Goal: Find specific page/section: Find specific page/section

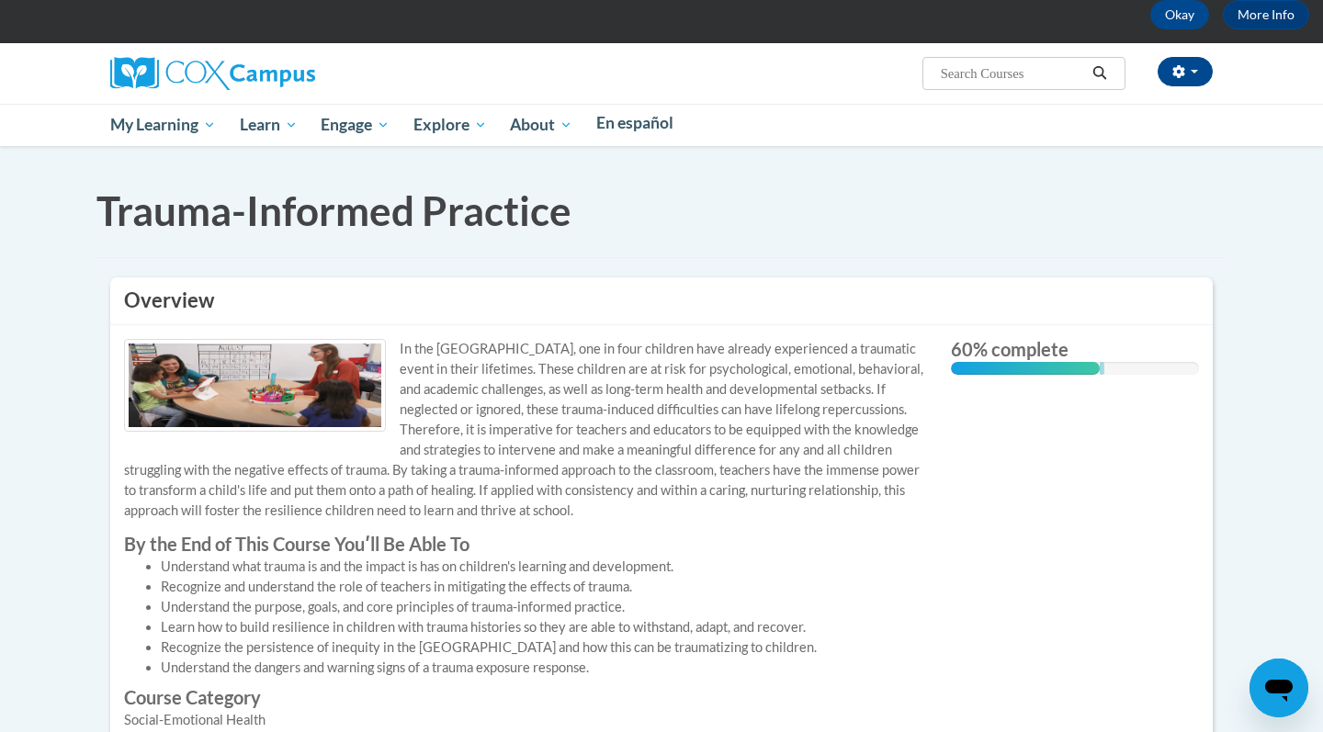
scroll to position [96, 0]
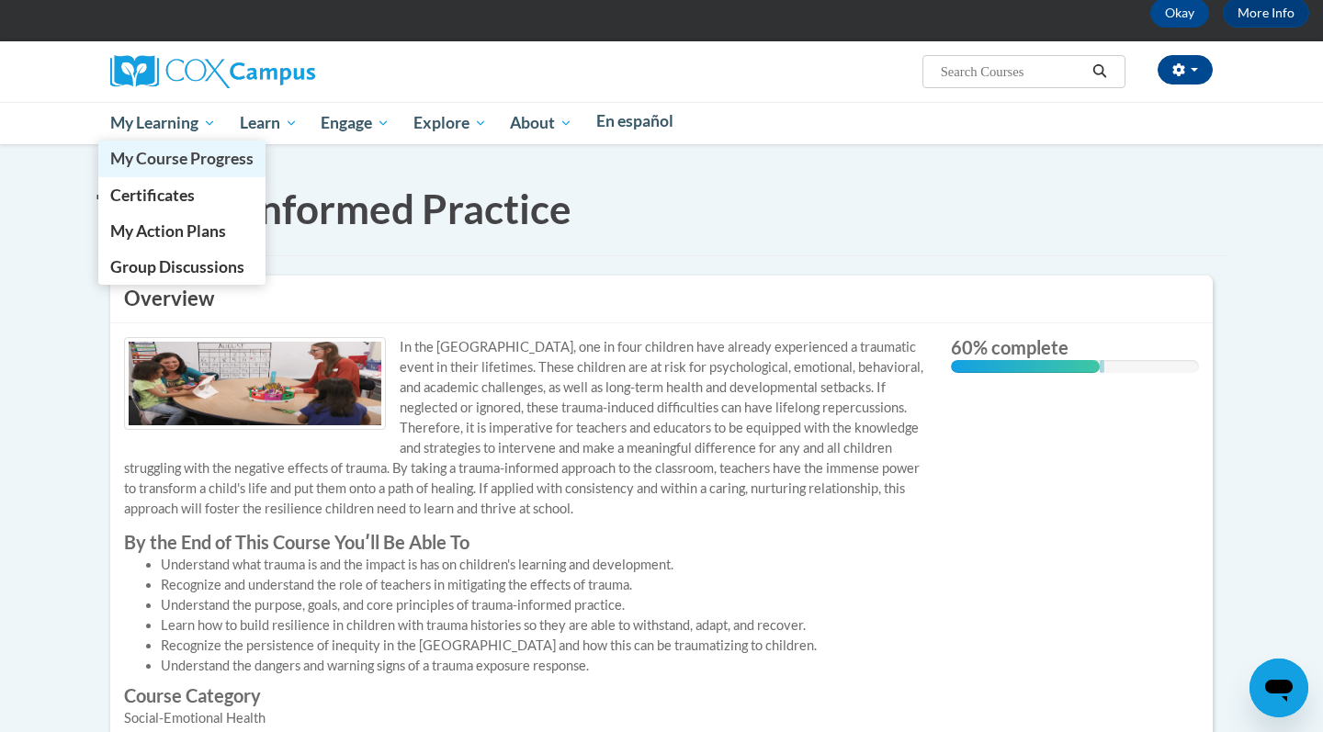
click at [234, 149] on span "My Course Progress" at bounding box center [181, 158] width 143 height 19
click at [265, 177] on link "Certificates" at bounding box center [181, 195] width 167 height 36
click at [253, 149] on span "My Course Progress" at bounding box center [181, 158] width 143 height 19
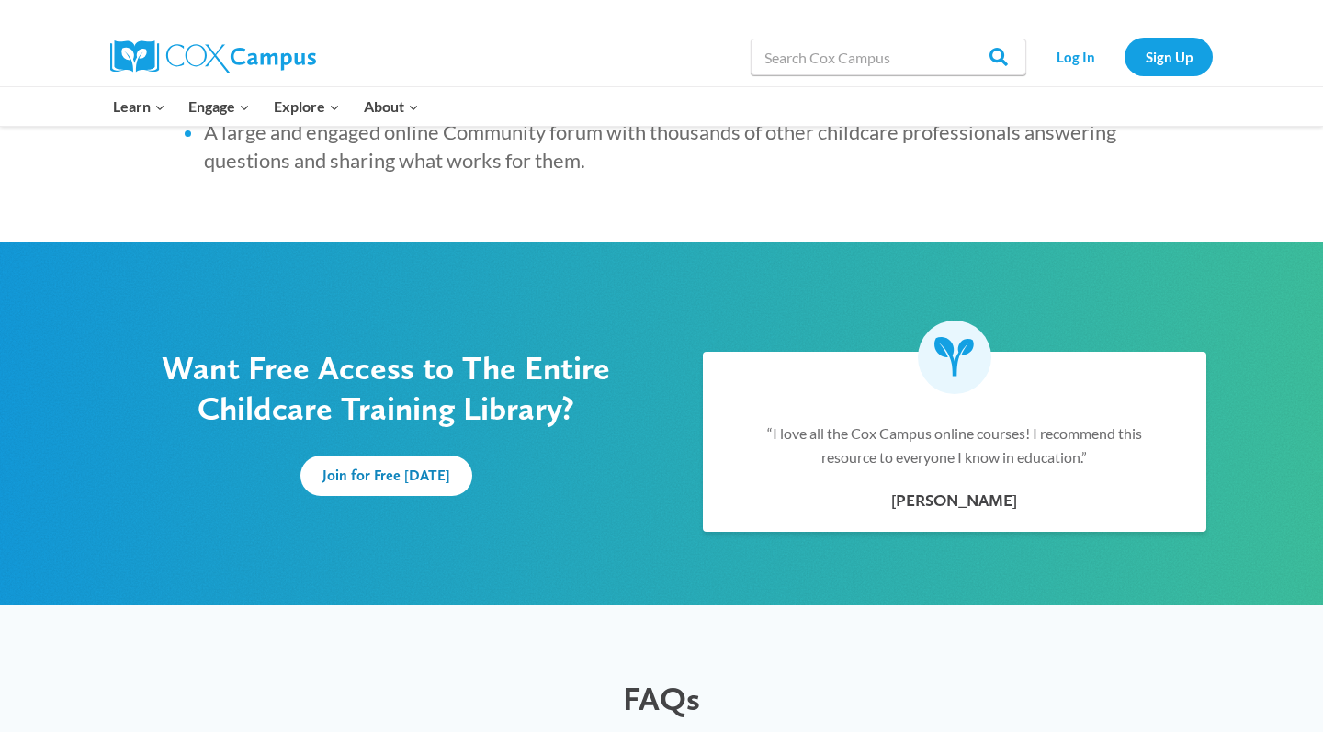
scroll to position [939, 0]
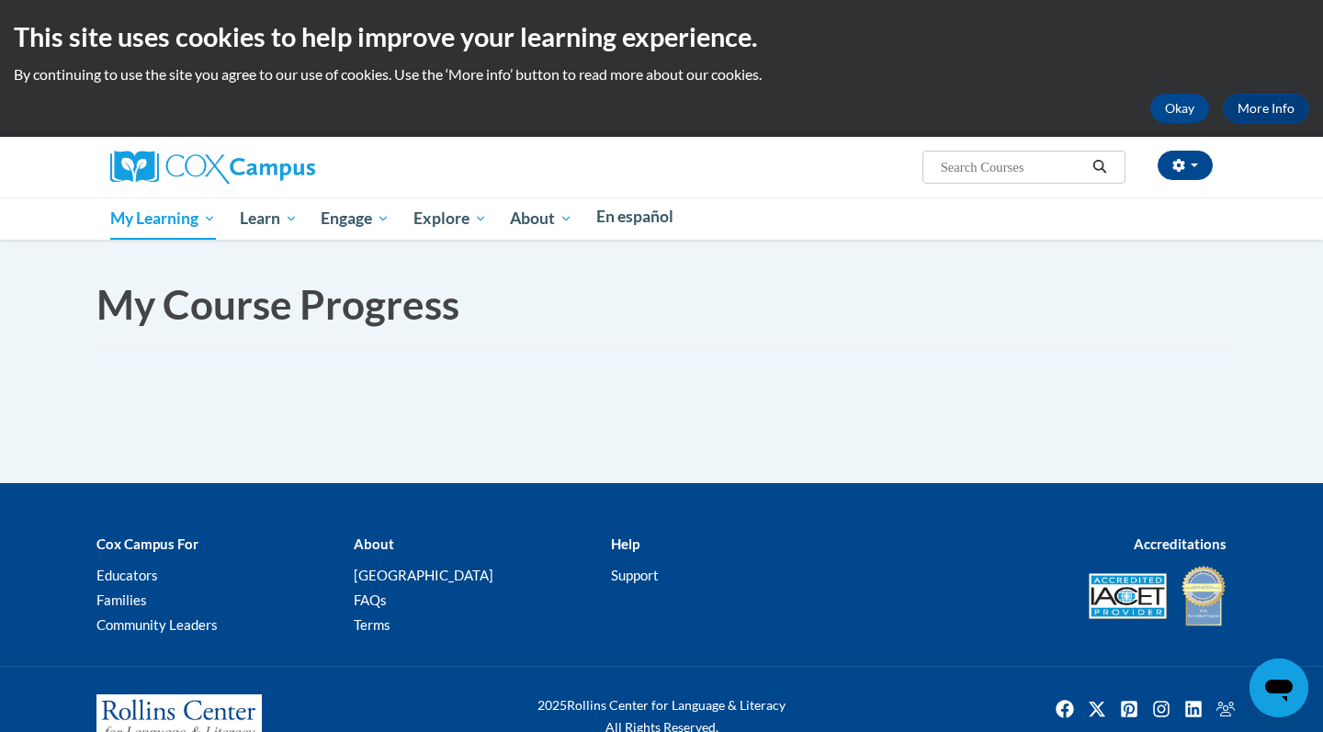
click at [0, 0] on link "My Course Progress" at bounding box center [0, 0] width 0 height 0
click at [0, 0] on link "My Learning" at bounding box center [0, 0] width 0 height 0
click at [0, 0] on link "Home" at bounding box center [0, 0] width 0 height 0
click at [0, 0] on link "My Learning" at bounding box center [0, 0] width 0 height 0
click at [1150, 111] on button "Okay" at bounding box center [1179, 108] width 59 height 29
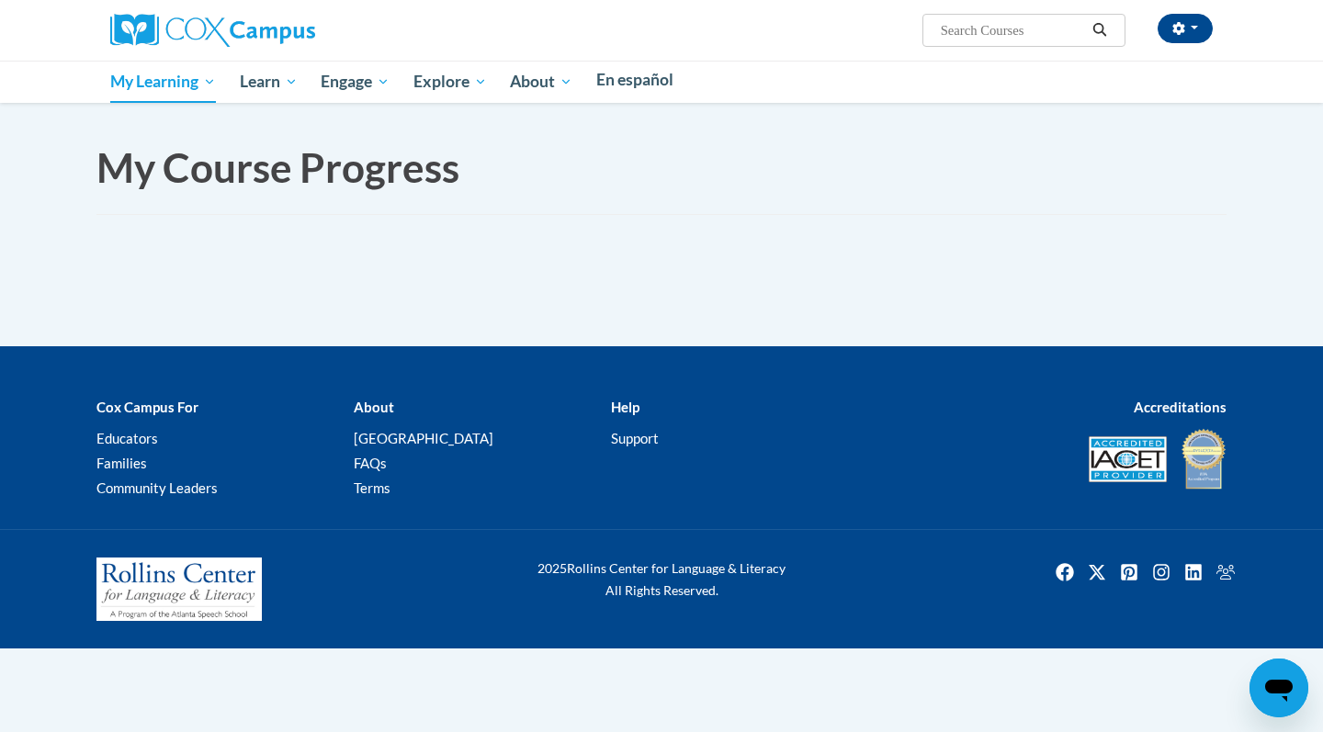
click at [302, 103] on div "Toggle navigation My Learning My Learning My Course Progress Certificates My Ac…" at bounding box center [661, 82] width 1130 height 42
click at [0, 0] on link "My Course Progress" at bounding box center [0, 0] width 0 height 0
click at [0, 0] on ol "Home My Learning My Course Progress" at bounding box center [0, 0] width 0 height 0
click at [0, 0] on link "My Learning" at bounding box center [0, 0] width 0 height 0
click at [0, 0] on link "Home" at bounding box center [0, 0] width 0 height 0
